Goal: Navigation & Orientation: Go to known website

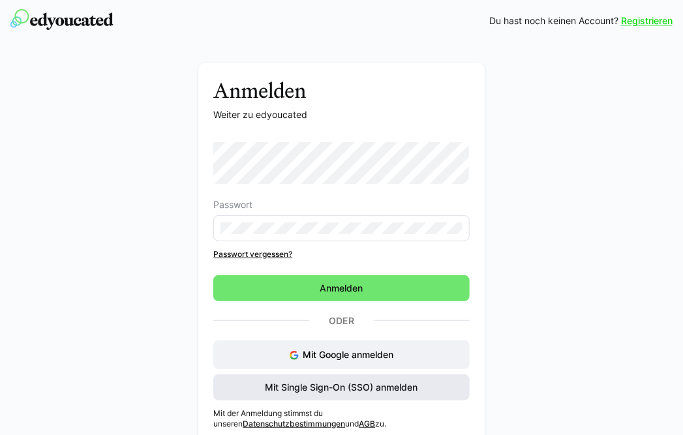
click at [348, 384] on span "Mit Single Sign-On (SSO) anmelden" at bounding box center [341, 387] width 157 height 13
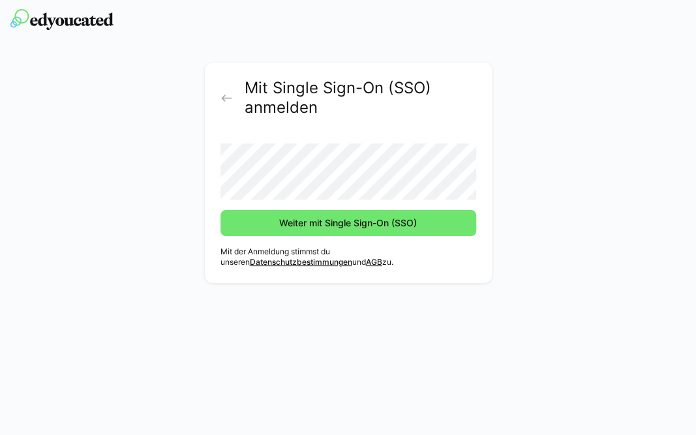
click at [235, 99] on link at bounding box center [228, 98] width 16 height 10
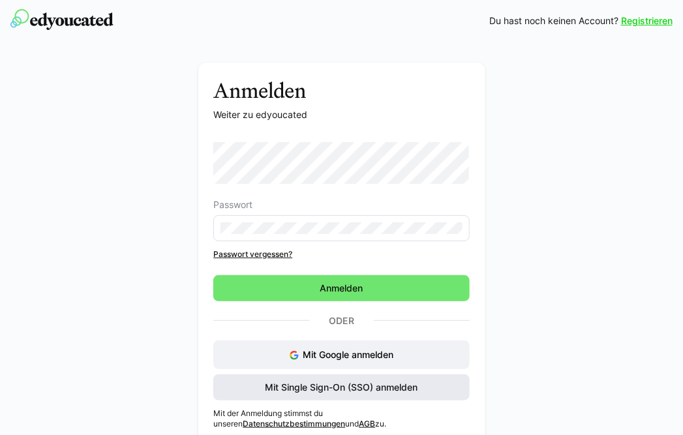
click at [355, 389] on span "Mit Single Sign-On (SSO) anmelden" at bounding box center [341, 387] width 157 height 13
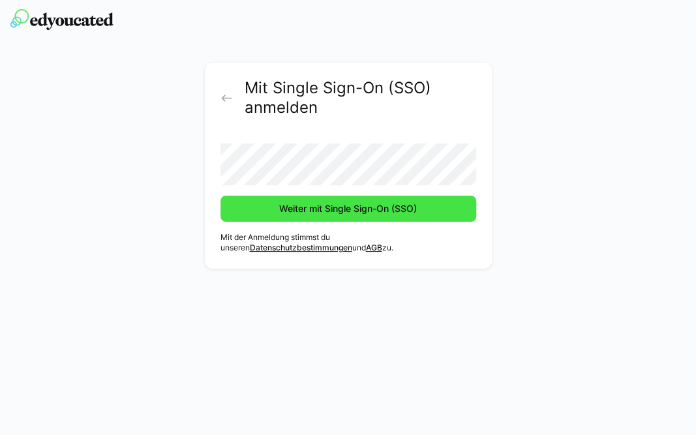
click at [385, 217] on span "Weiter mit Single Sign-On (SSO)" at bounding box center [348, 209] width 256 height 26
